Goal: Information Seeking & Learning: Check status

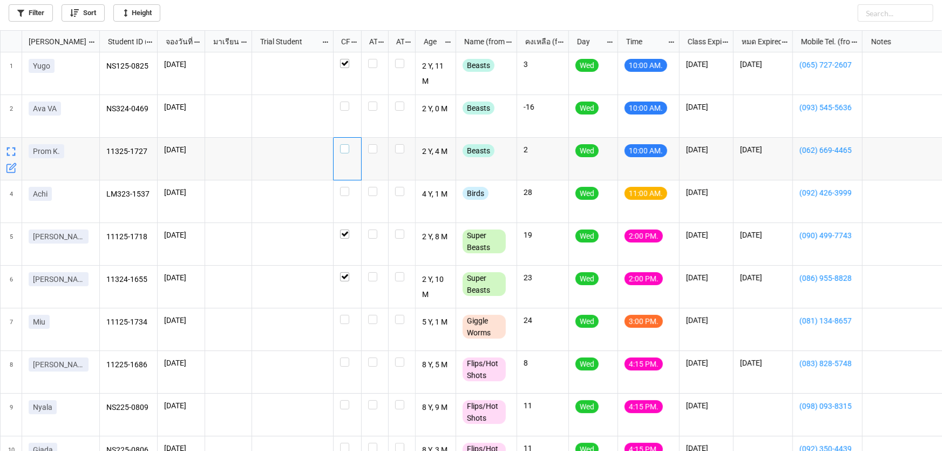
click at [346, 144] on label "grid" at bounding box center [347, 144] width 15 height 0
click at [372, 144] on label "grid" at bounding box center [374, 144] width 13 height 0
checkbox input "true"
click at [341, 101] on label "grid" at bounding box center [347, 101] width 15 height 0
click at [348, 187] on label "grid" at bounding box center [347, 187] width 15 height 0
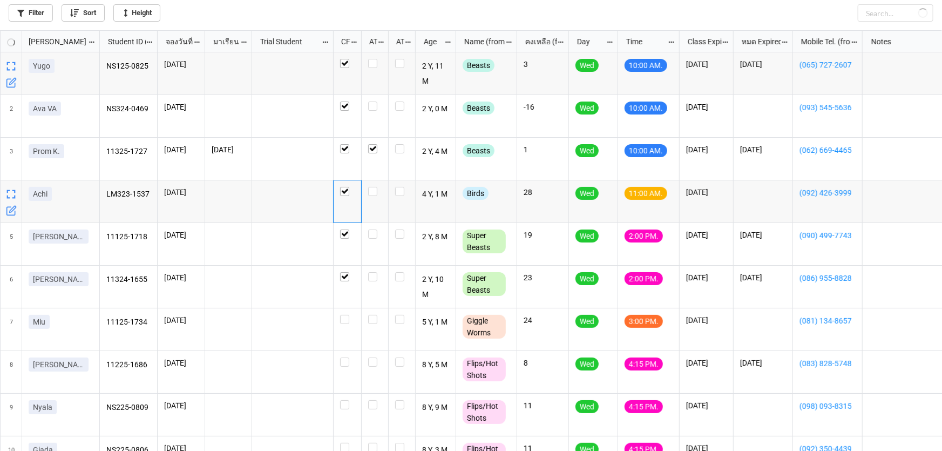
checkbox input "true"
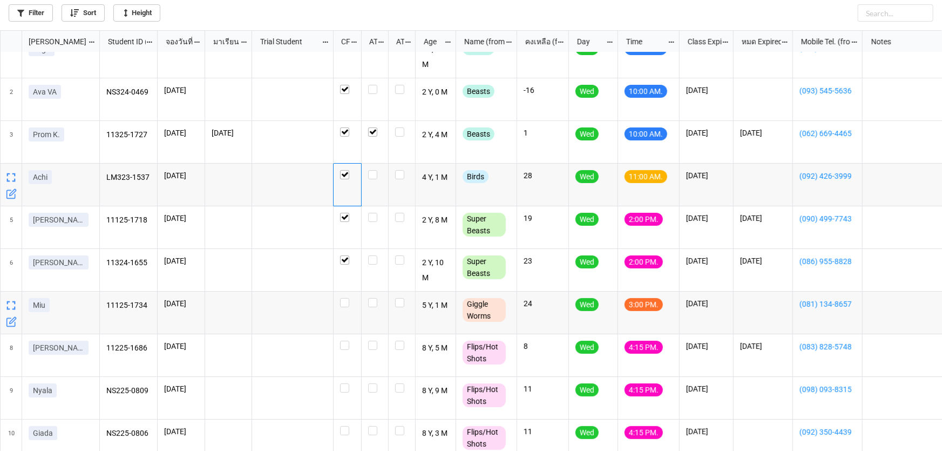
scroll to position [32, 0]
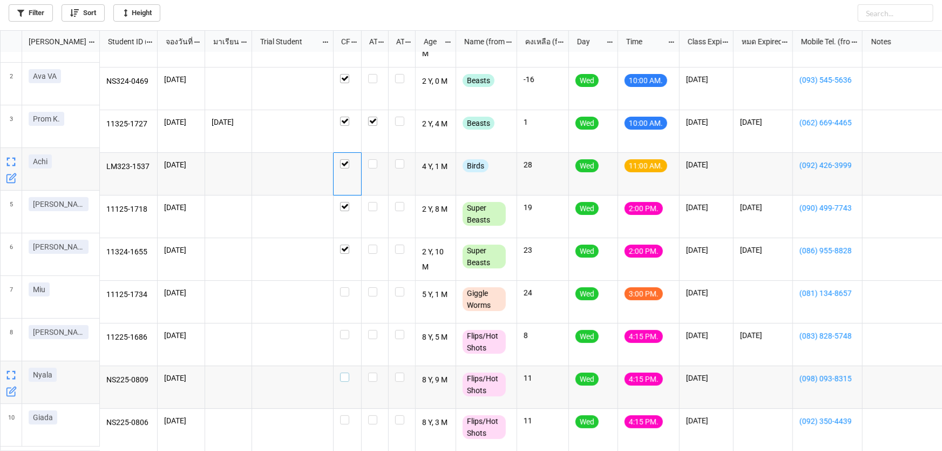
click at [345, 372] on label "grid" at bounding box center [347, 372] width 15 height 0
checkbox input "false"
checkbox input "true"
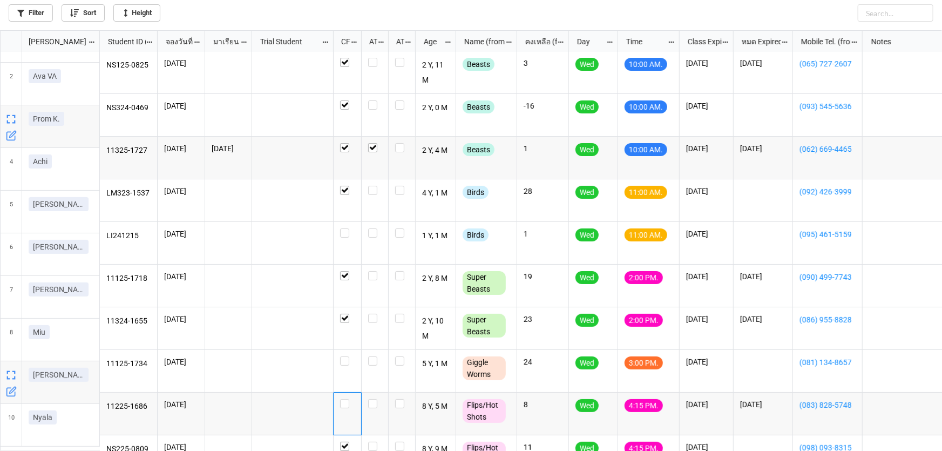
scroll to position [0, 0]
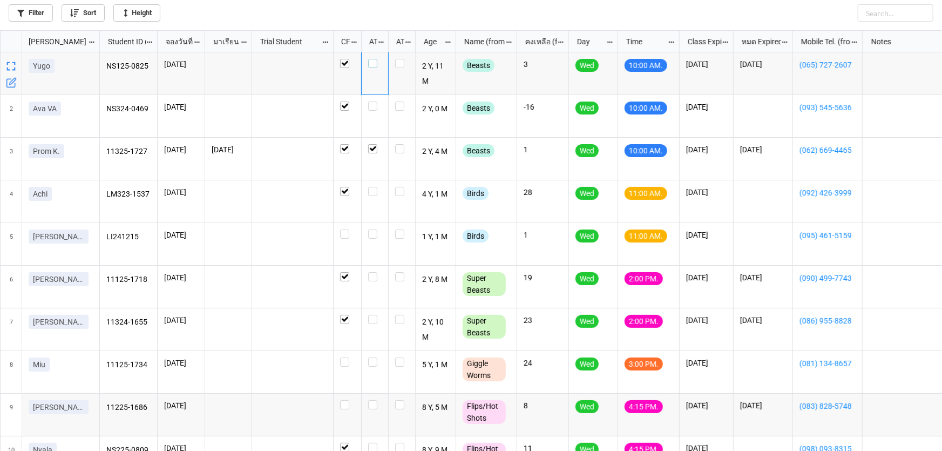
click at [376, 59] on label "grid" at bounding box center [374, 59] width 13 height 0
click at [372, 101] on label "grid" at bounding box center [374, 101] width 13 height 0
checkbox input "true"
checkbox input "false"
checkbox input "true"
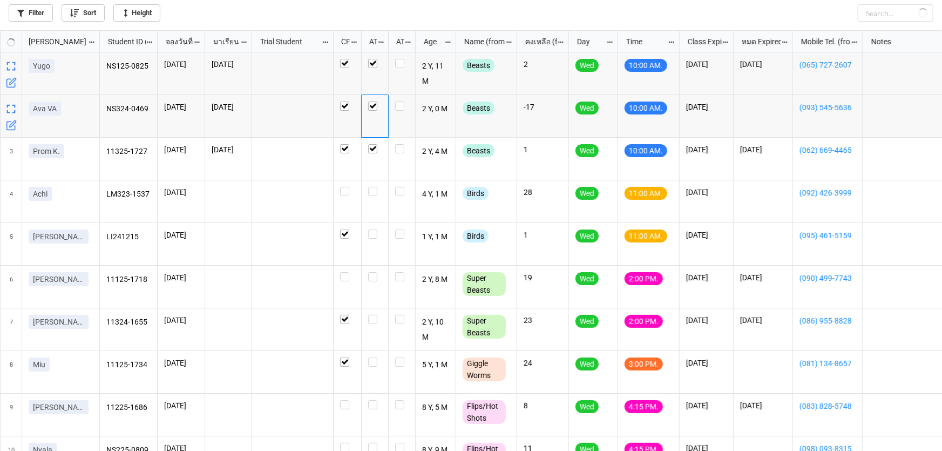
checkbox input "false"
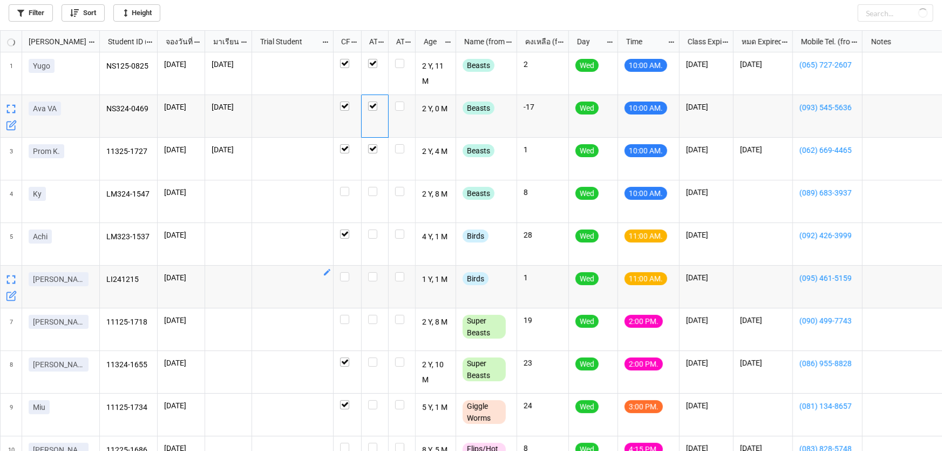
checkbox input "false"
checkbox input "true"
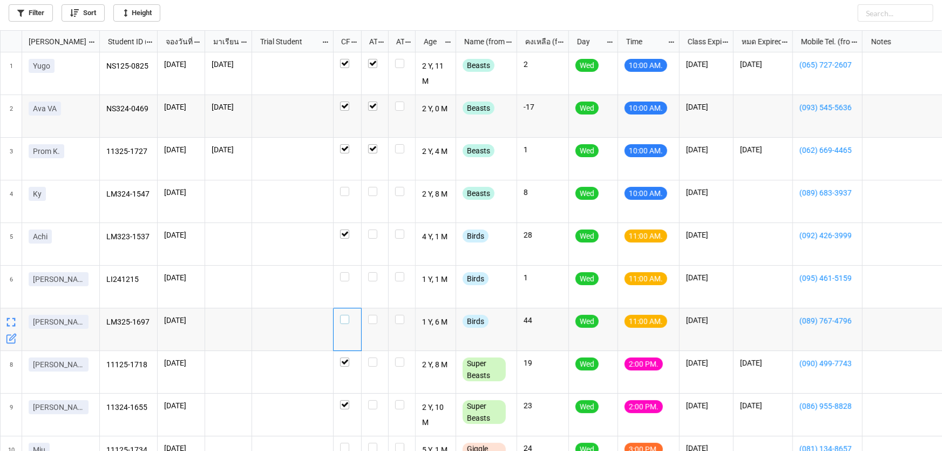
click at [343, 315] on label "grid" at bounding box center [347, 315] width 15 height 0
click at [371, 187] on label "grid" at bounding box center [374, 187] width 13 height 0
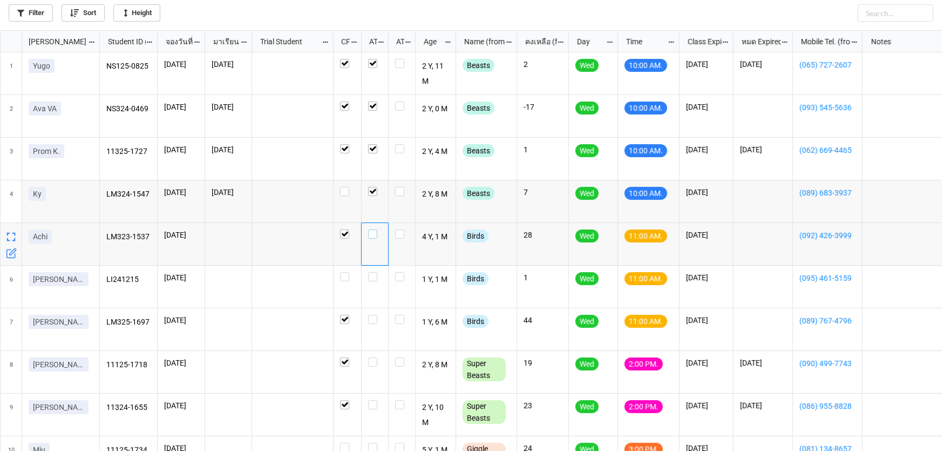
click at [373, 229] on label "grid" at bounding box center [374, 229] width 13 height 0
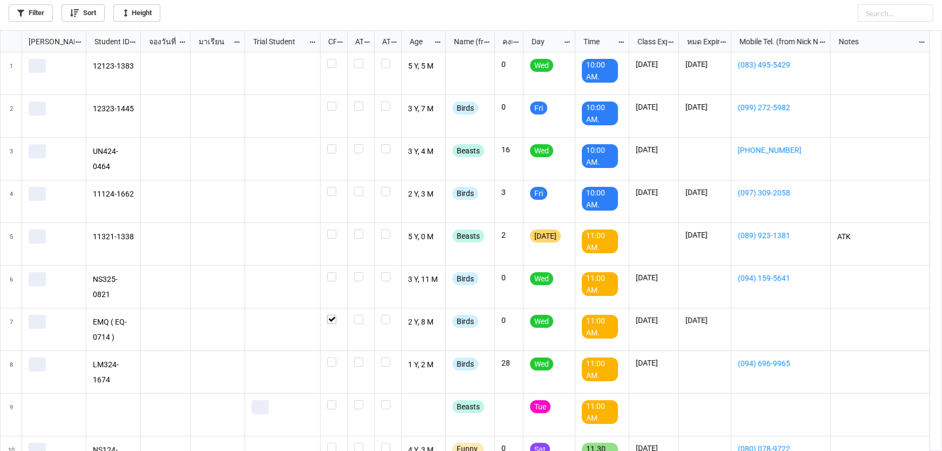
scroll to position [414, 935]
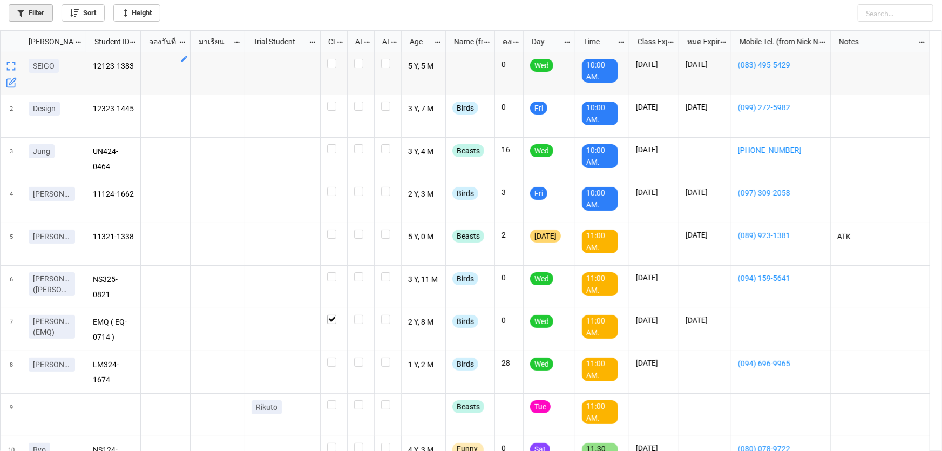
click at [26, 11] on link "Filter" at bounding box center [31, 12] width 44 height 17
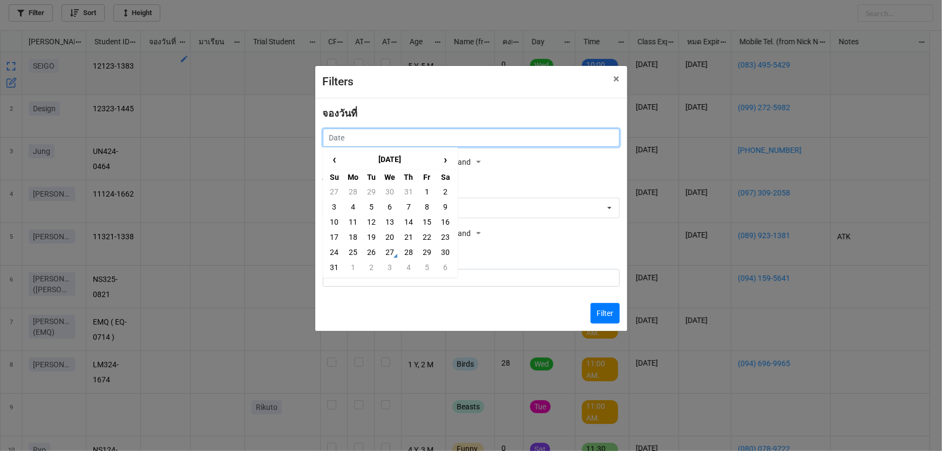
click at [371, 134] on input "text" at bounding box center [471, 137] width 297 height 18
click at [446, 254] on td "30" at bounding box center [445, 251] width 18 height 15
type input "[DATE]"
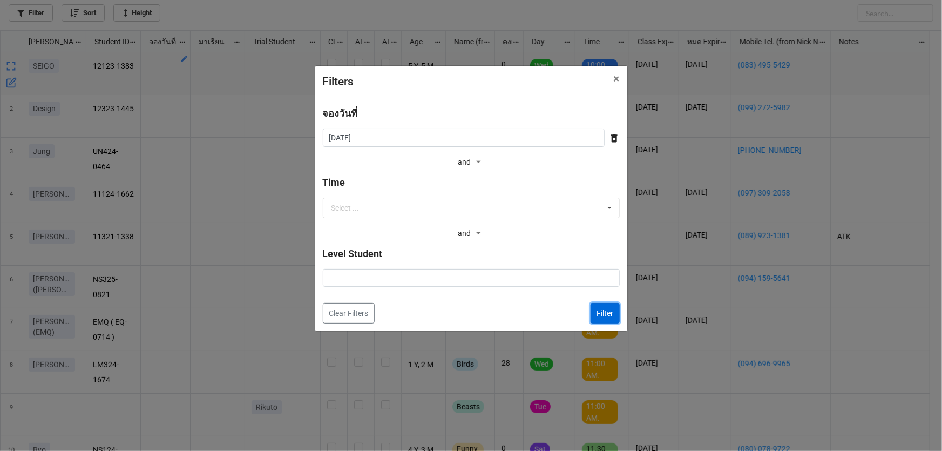
click at [595, 317] on button "Filter" at bounding box center [604, 313] width 29 height 21
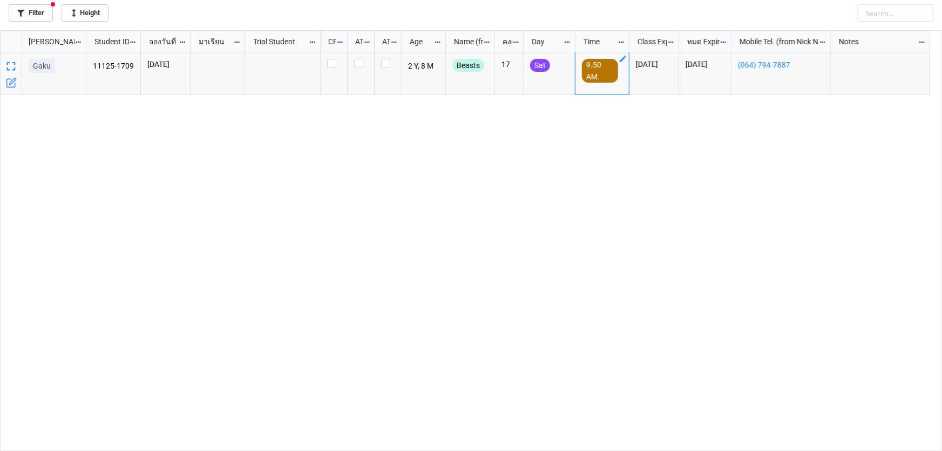
click at [620, 59] on icon "grid" at bounding box center [622, 59] width 9 height 9
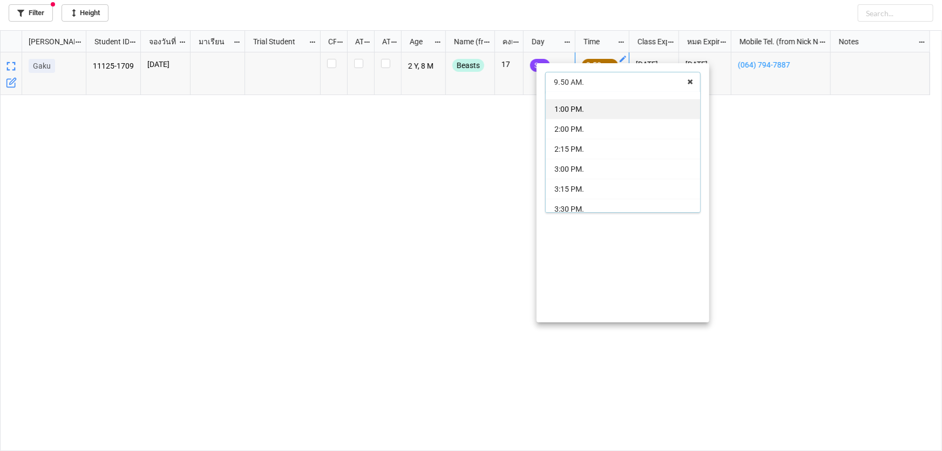
scroll to position [245, 0]
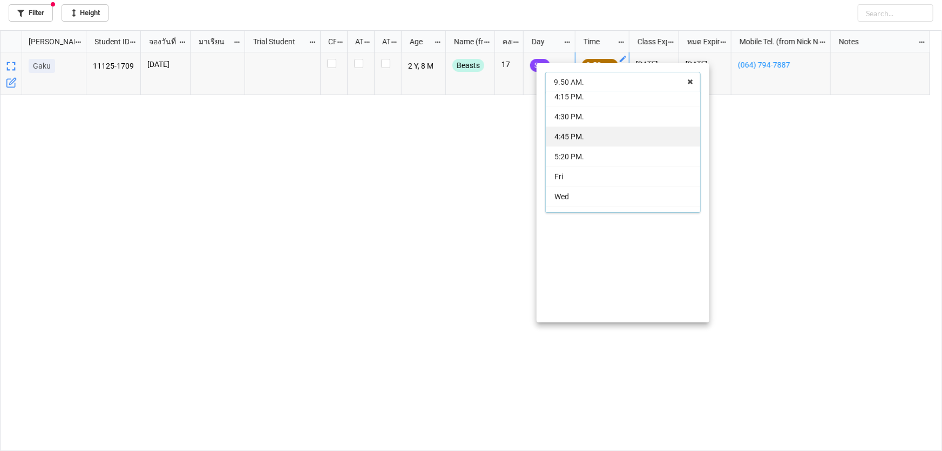
click at [566, 134] on span "4:45 PM." at bounding box center [569, 136] width 30 height 9
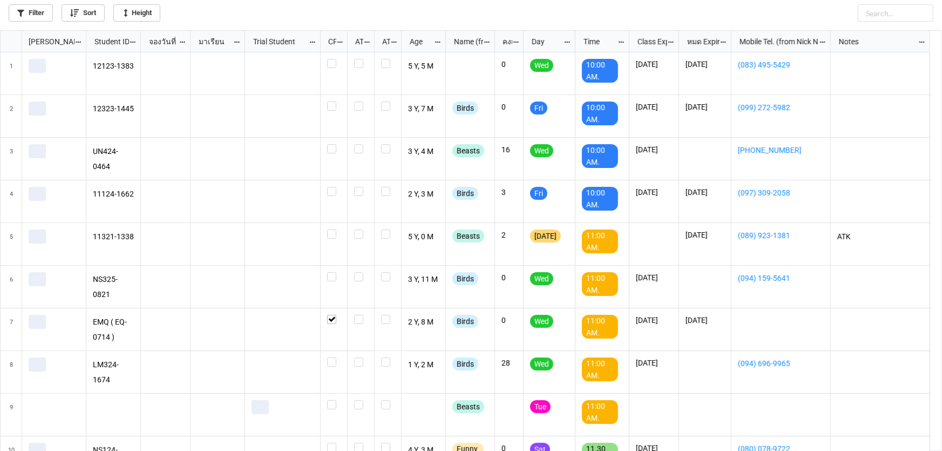
scroll to position [414, 935]
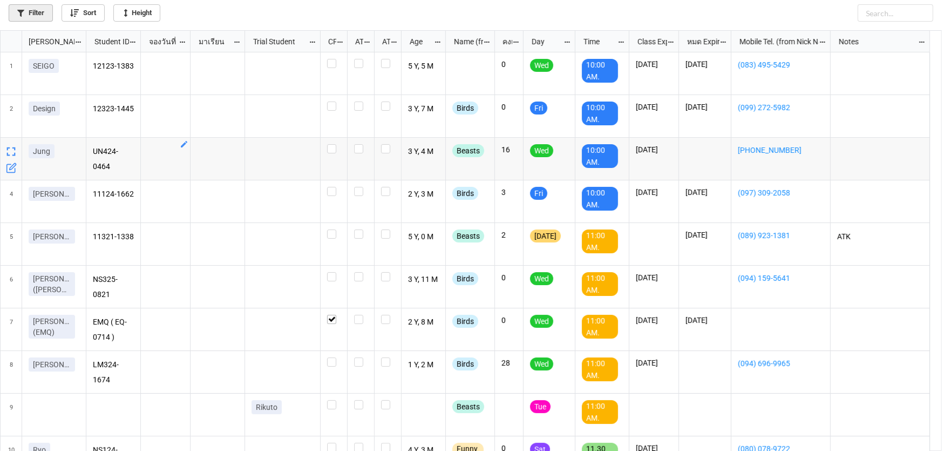
click at [18, 9] on link "Filter" at bounding box center [31, 12] width 44 height 17
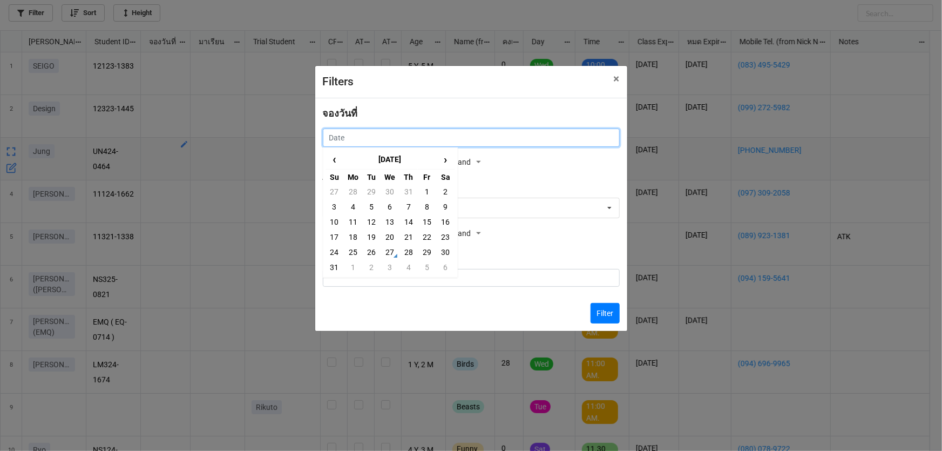
click at [343, 144] on input "text" at bounding box center [471, 137] width 297 height 18
click at [441, 241] on td "23" at bounding box center [445, 236] width 18 height 15
type input "23/8/2025"
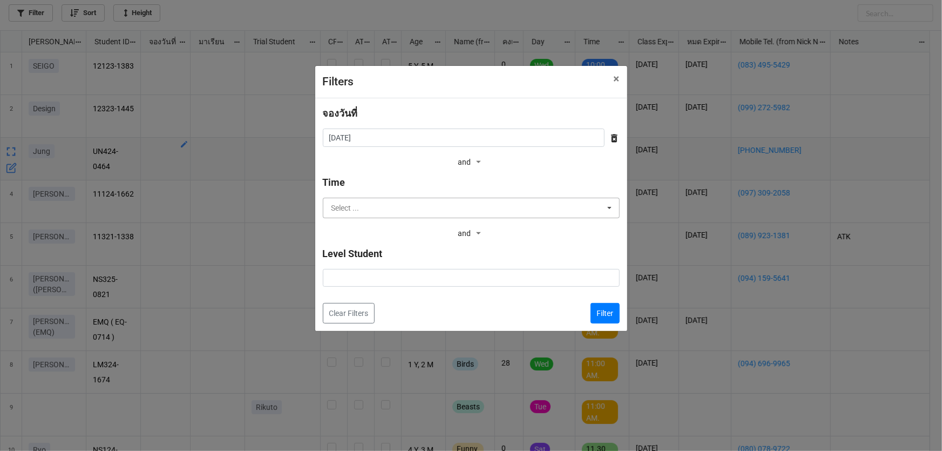
click at [437, 210] on input "text" at bounding box center [472, 207] width 296 height 19
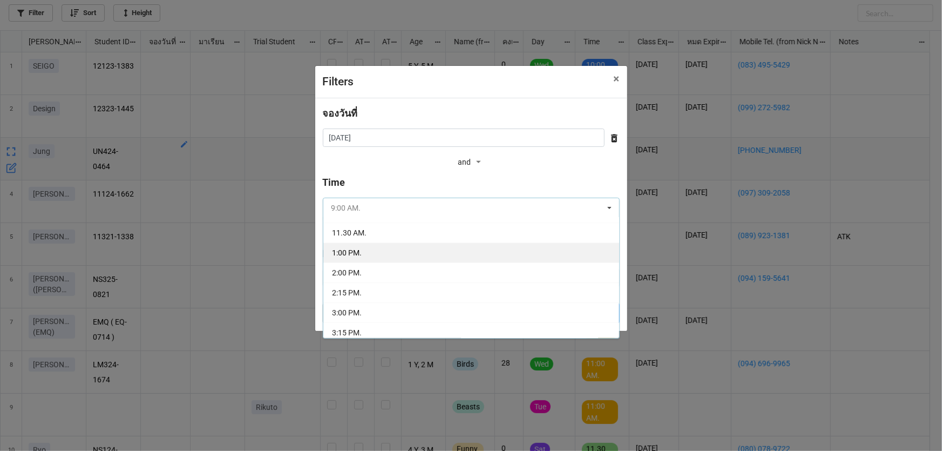
scroll to position [196, 0]
click at [394, 250] on div "3:30 PM." at bounding box center [471, 251] width 296 height 20
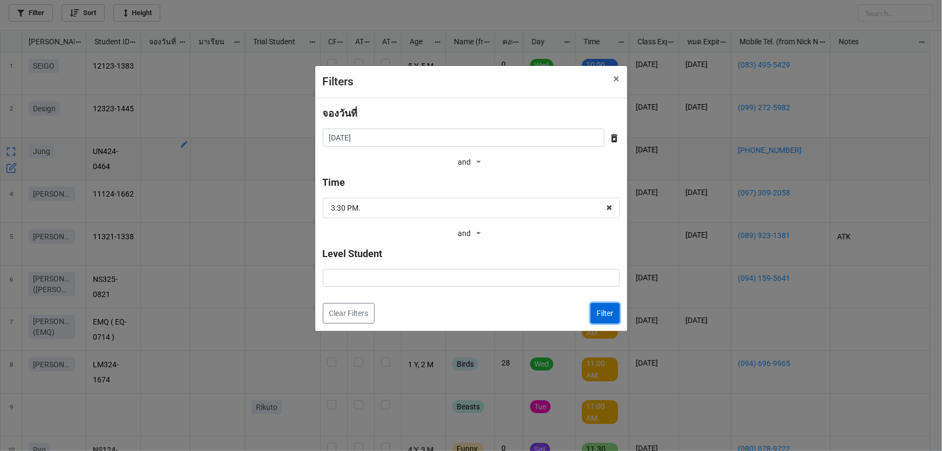
click at [607, 314] on button "Filter" at bounding box center [604, 313] width 29 height 21
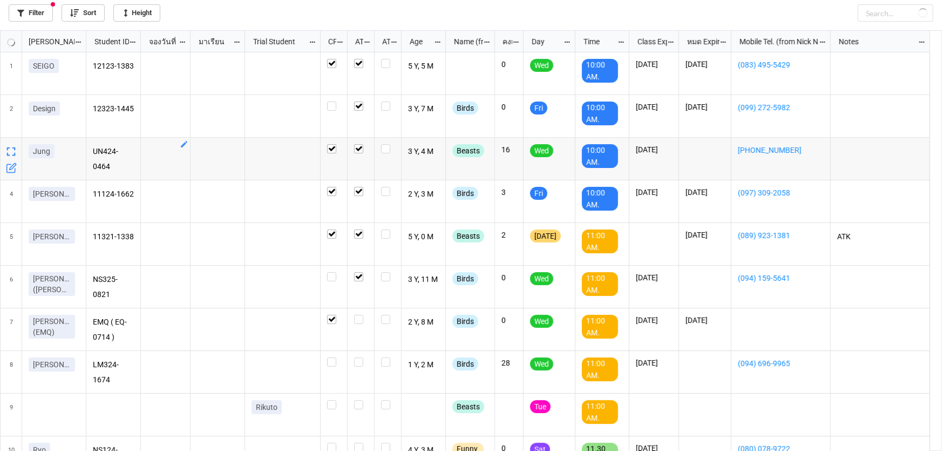
checkbox input "true"
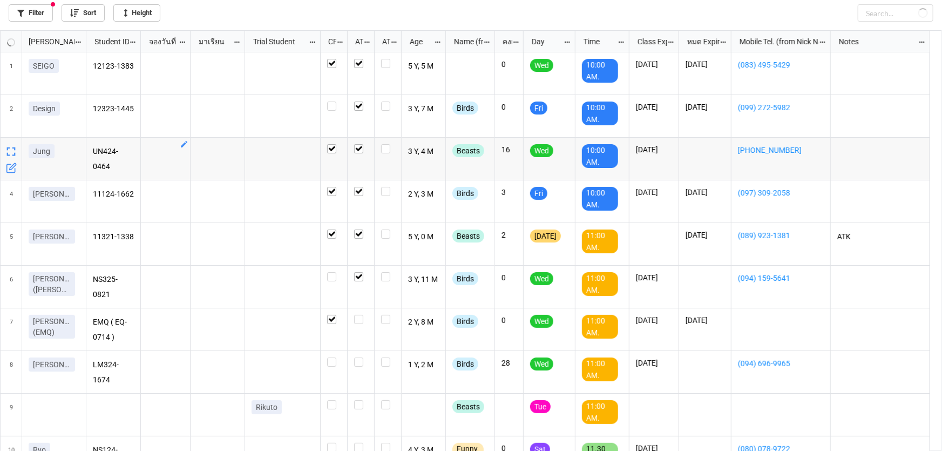
checkbox input "true"
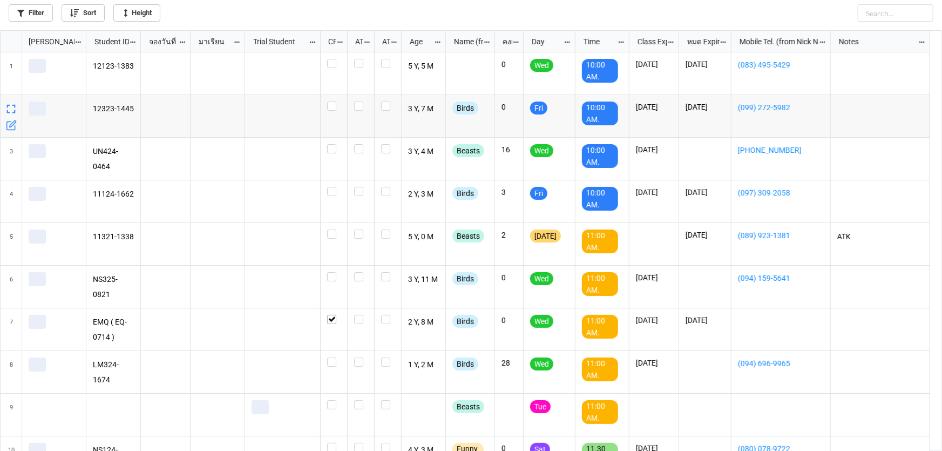
scroll to position [414, 935]
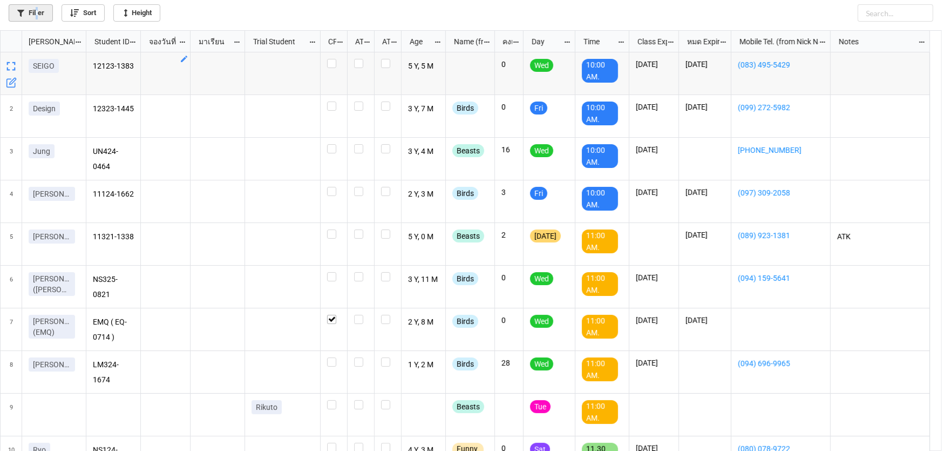
click at [37, 11] on link "Filter" at bounding box center [31, 12] width 44 height 17
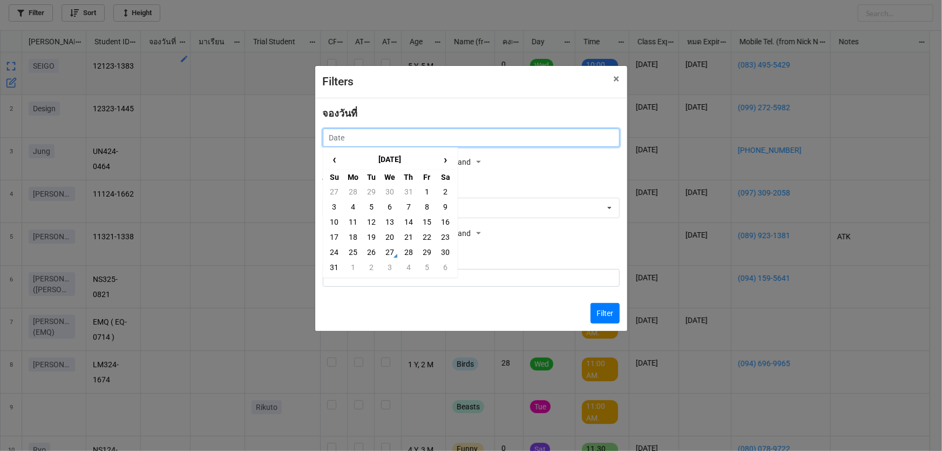
click at [383, 138] on input "text" at bounding box center [471, 137] width 297 height 18
click at [448, 252] on td "30" at bounding box center [445, 251] width 18 height 15
type input "[DATE]"
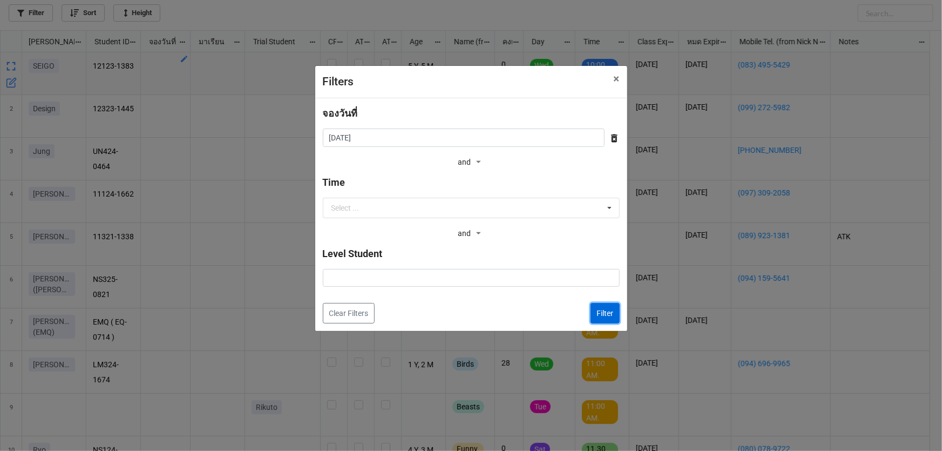
click at [602, 312] on button "Filter" at bounding box center [604, 313] width 29 height 21
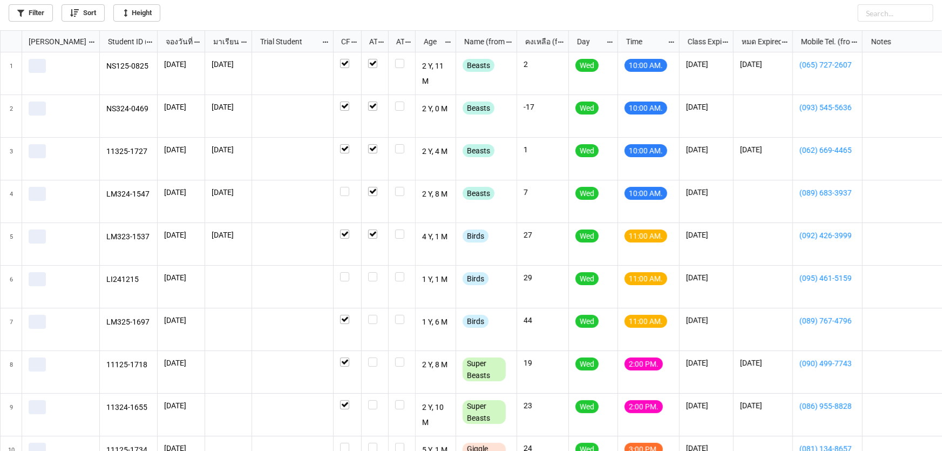
scroll to position [414, 935]
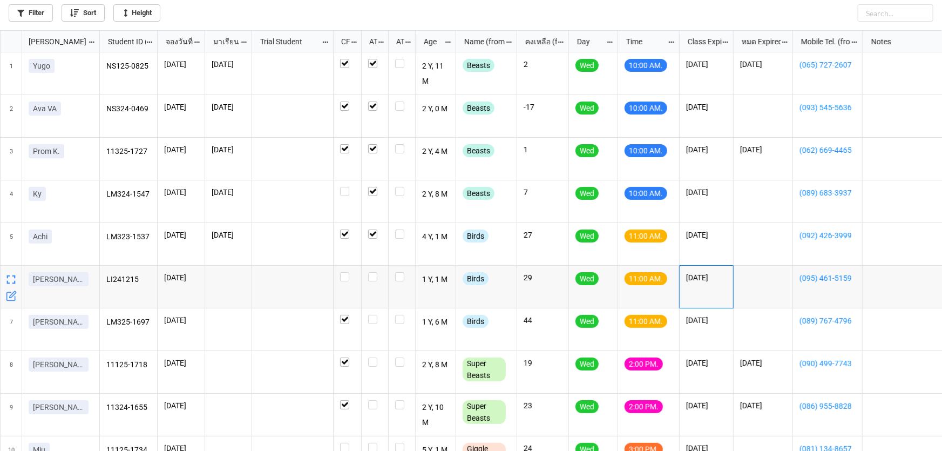
drag, startPoint x: 684, startPoint y: 275, endPoint x: 719, endPoint y: 279, distance: 35.3
click at [719, 279] on div "[DATE]" at bounding box center [706, 287] width 54 height 43
copy p "[DATE]"
click at [375, 272] on label "grid" at bounding box center [374, 272] width 13 height 0
click at [757, 295] on div "grid" at bounding box center [762, 287] width 59 height 43
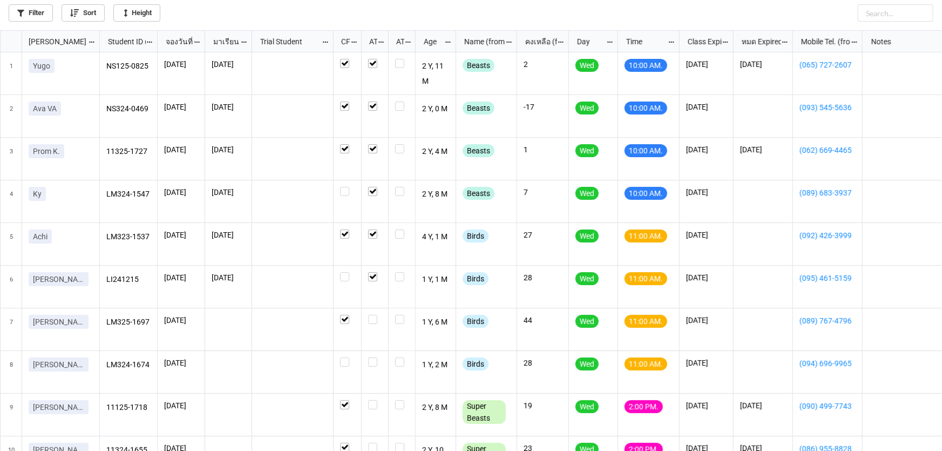
scroll to position [49, 0]
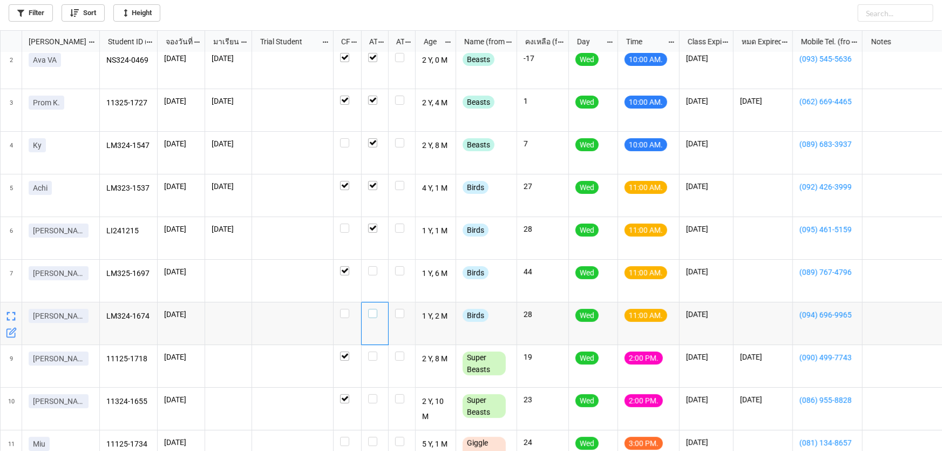
click at [373, 309] on label "grid" at bounding box center [374, 309] width 13 height 0
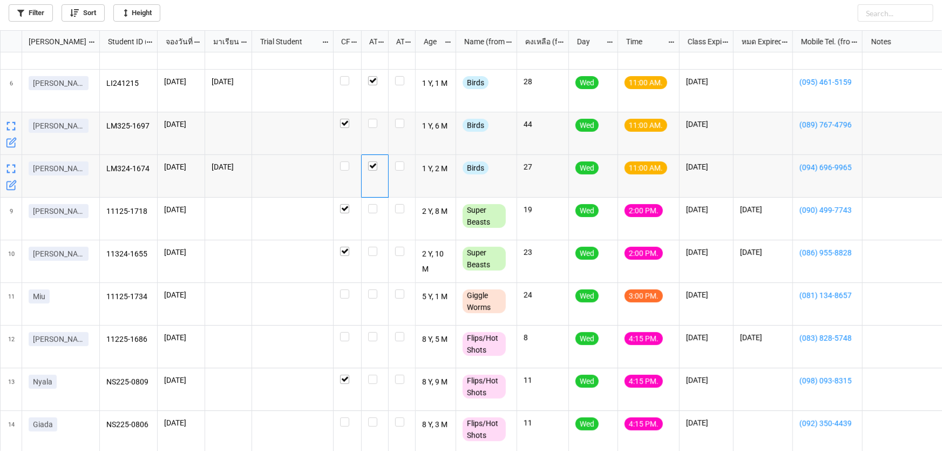
scroll to position [0, 0]
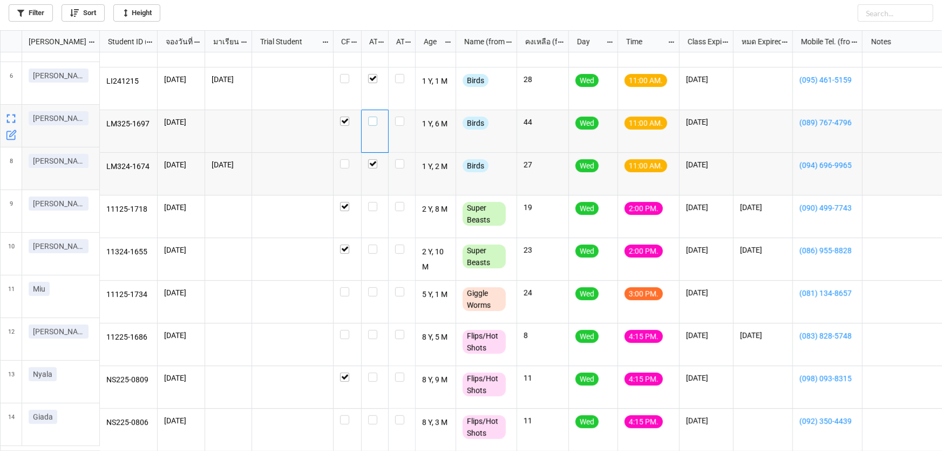
click at [372, 117] on label "grid" at bounding box center [374, 117] width 13 height 0
